Goal: Task Accomplishment & Management: Manage account settings

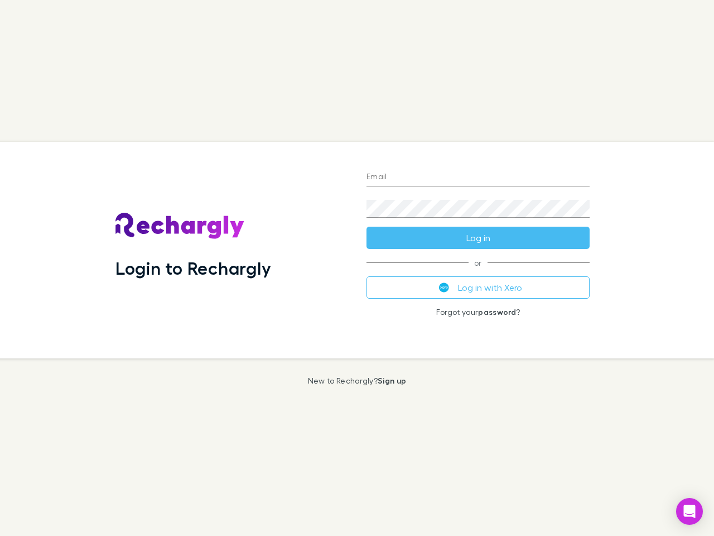
click at [357, 268] on div "Login to Rechargly" at bounding box center [232, 250] width 251 height 216
click at [478, 177] on input "Email" at bounding box center [478, 177] width 223 height 18
click at [478, 238] on form "Email Password Log in" at bounding box center [478, 204] width 223 height 89
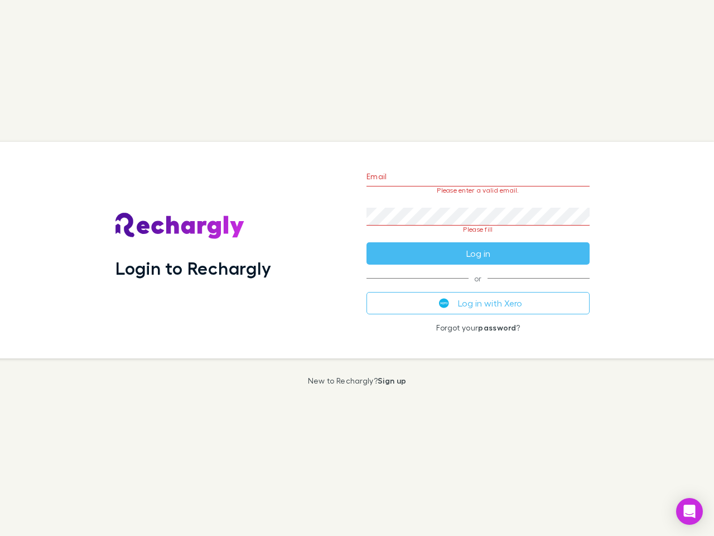
click at [478, 287] on div "Email Please enter a valid email. Password Please fill Log in or Log in with Xe…" at bounding box center [478, 250] width 241 height 216
click at [690, 511] on icon "Open Intercom Messenger" at bounding box center [690, 510] width 12 height 13
